Goal: Find specific page/section: Find specific page/section

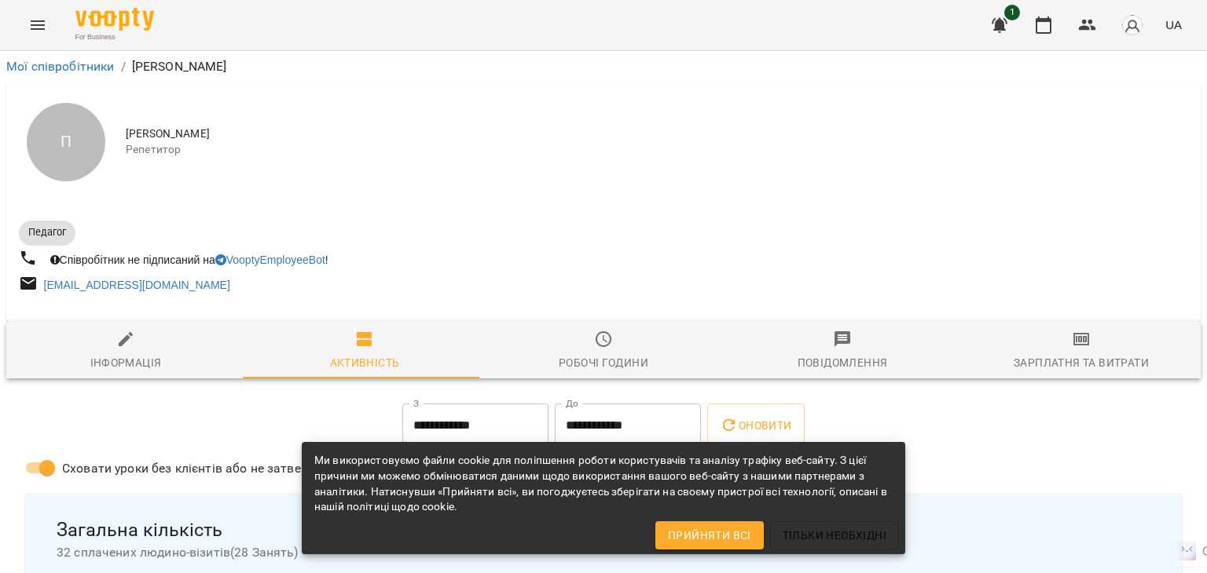
click at [44, 31] on icon "Menu" at bounding box center [37, 25] width 19 height 19
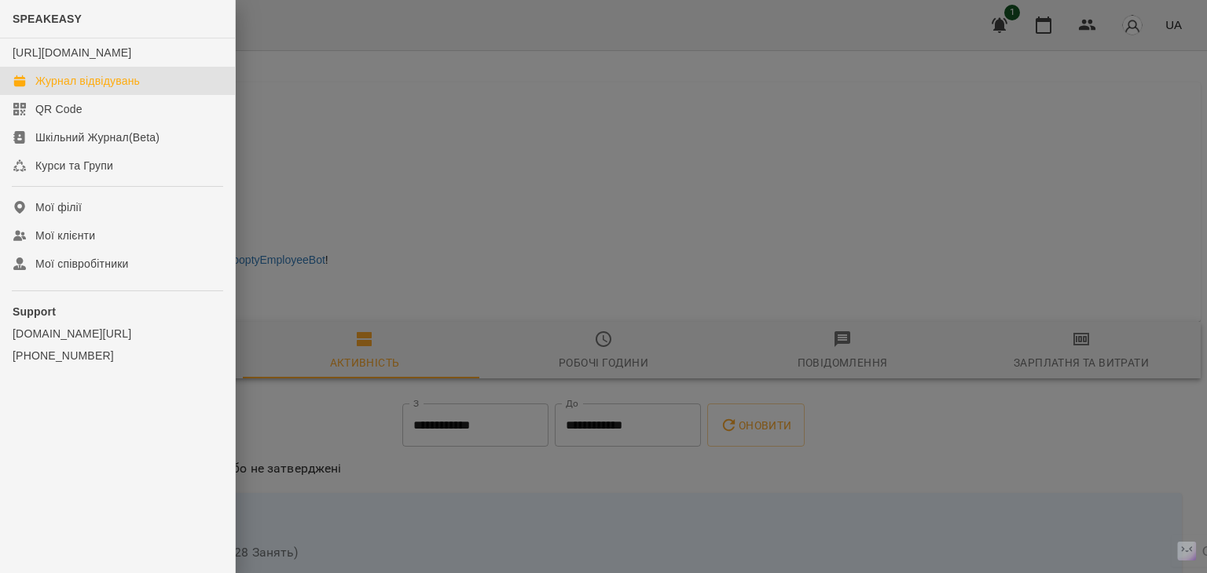
click at [60, 89] on div "Журнал відвідувань" at bounding box center [87, 81] width 104 height 16
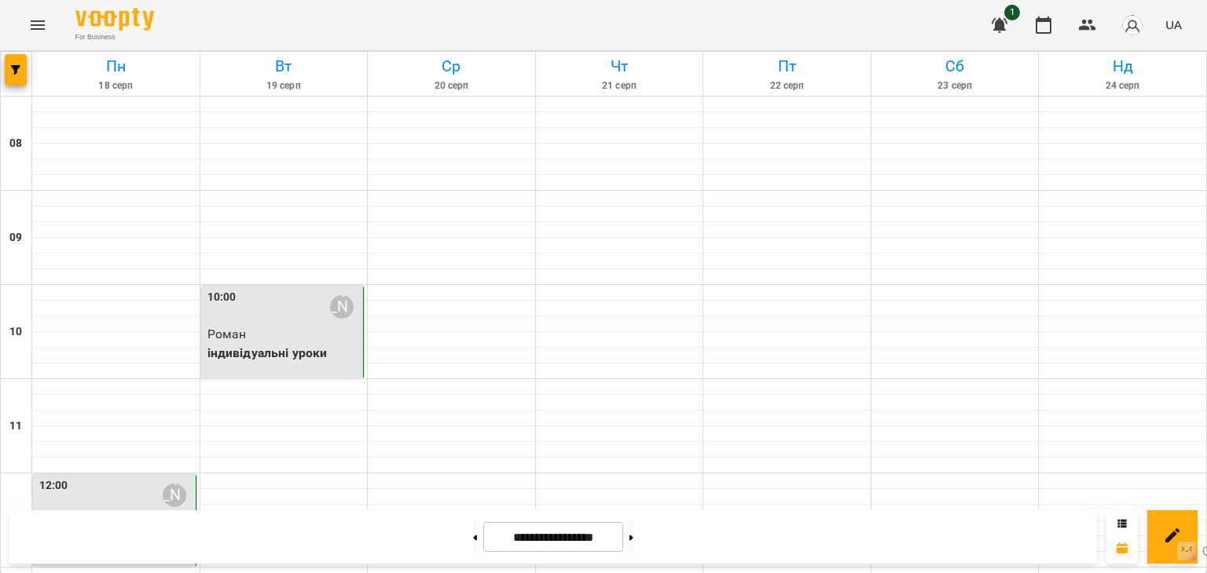
click at [42, 26] on icon "Menu" at bounding box center [37, 25] width 19 height 19
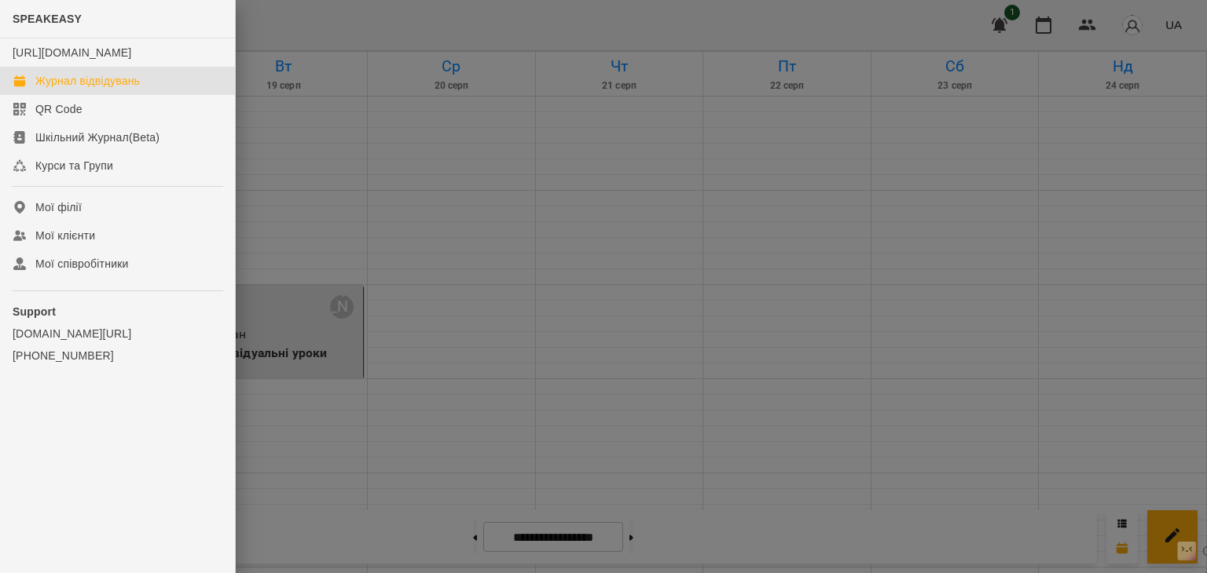
click at [86, 89] on div "Журнал відвідувань" at bounding box center [87, 81] width 104 height 16
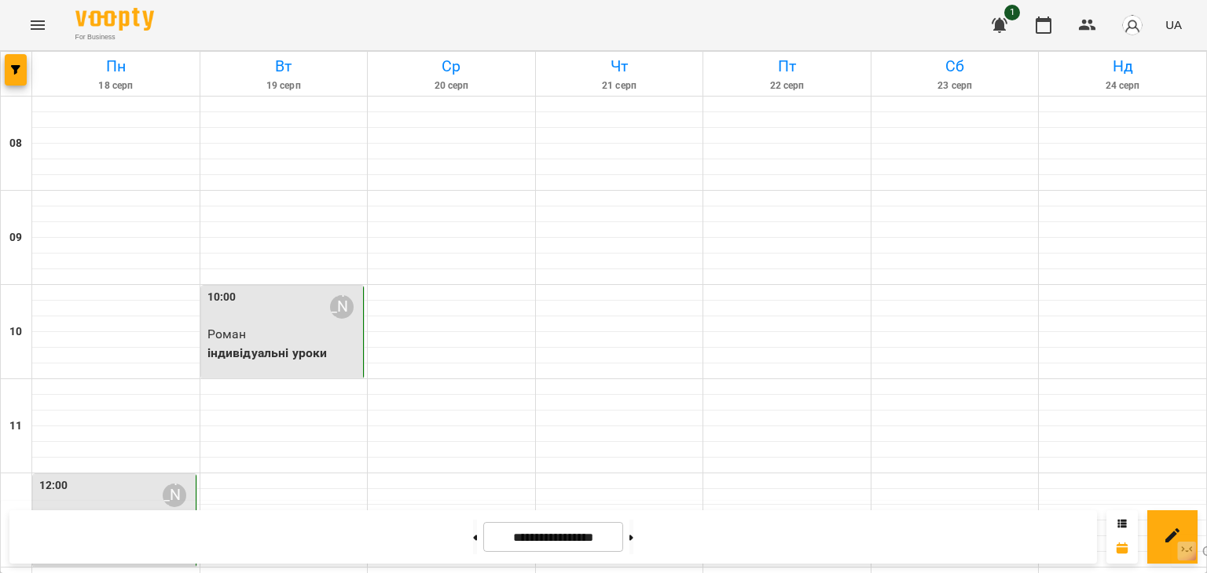
click at [46, 42] on div "For Business 1 UA" at bounding box center [603, 25] width 1207 height 50
click at [41, 35] on button "Menu" at bounding box center [38, 25] width 38 height 38
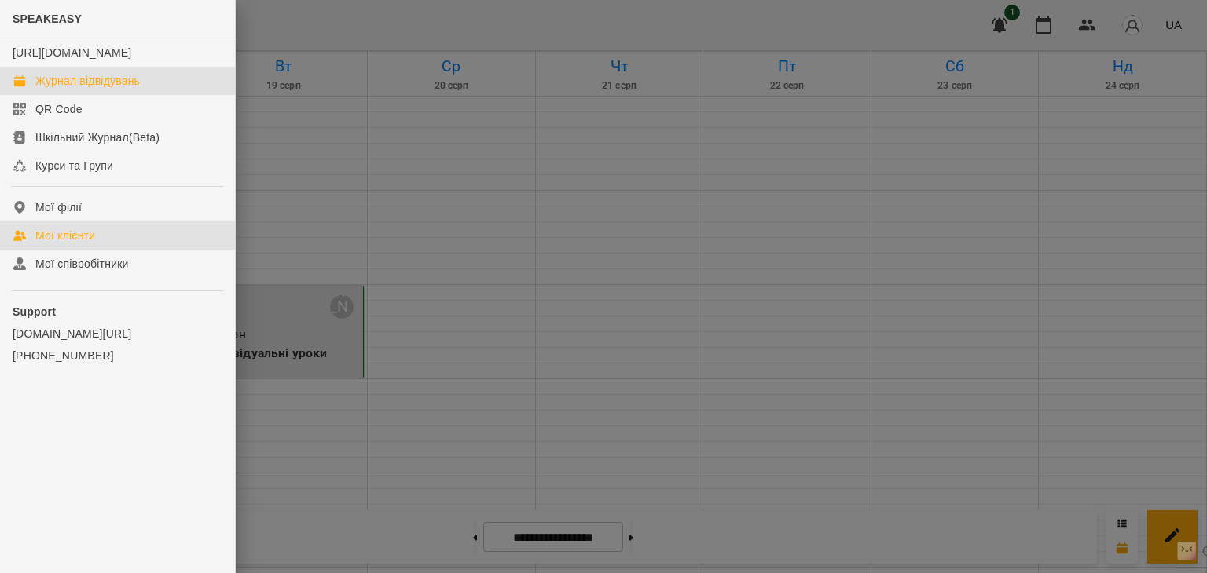
click at [88, 244] on div "Мої клієнти" at bounding box center [65, 236] width 60 height 16
